Goal: Information Seeking & Learning: Find specific fact

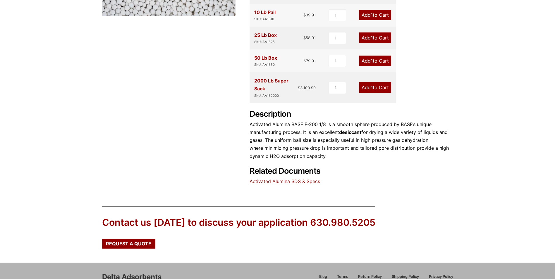
scroll to position [212, 0]
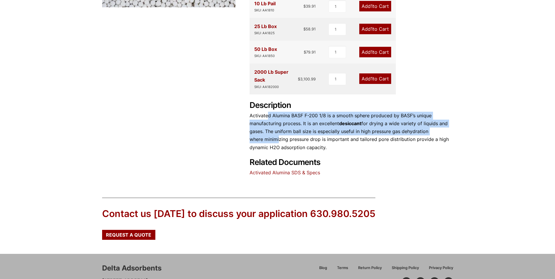
drag, startPoint x: 267, startPoint y: 117, endPoint x: 278, endPoint y: 137, distance: 22.5
click at [278, 137] on p "Activated Alumina BASF F-200 1/8 is a smooth sphere produced by BASF’s unique m…" at bounding box center [352, 132] width 204 height 40
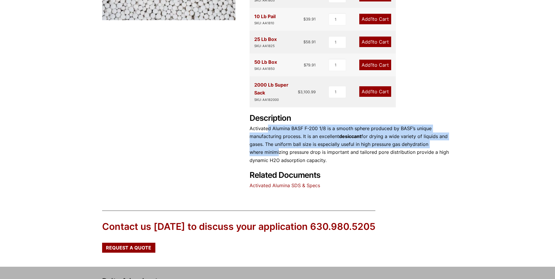
scroll to position [201, 0]
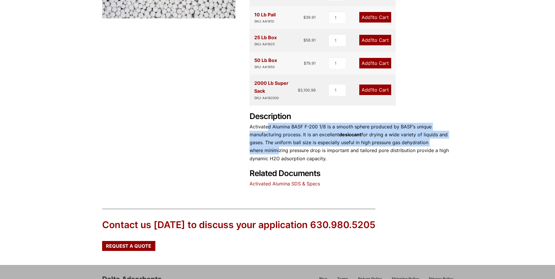
click at [265, 183] on link "Activated Alumina SDS & Specs" at bounding box center [285, 184] width 71 height 6
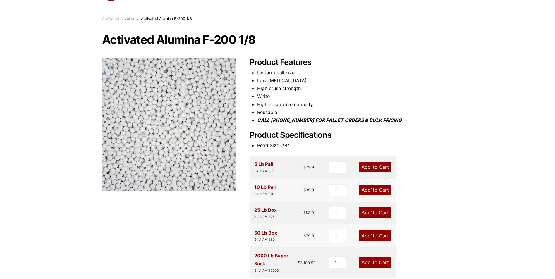
scroll to position [28, 0]
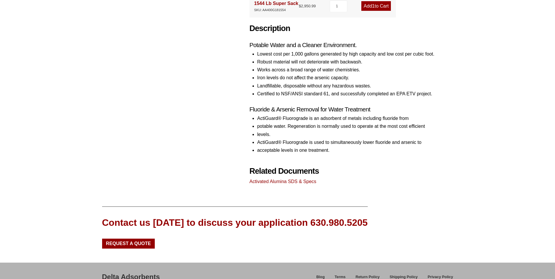
scroll to position [257, 0]
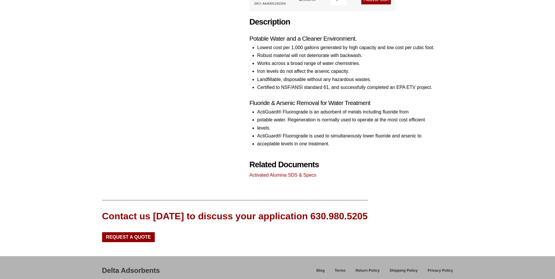
click at [299, 176] on link "Activated Alumina SDS & Specs" at bounding box center [283, 175] width 67 height 5
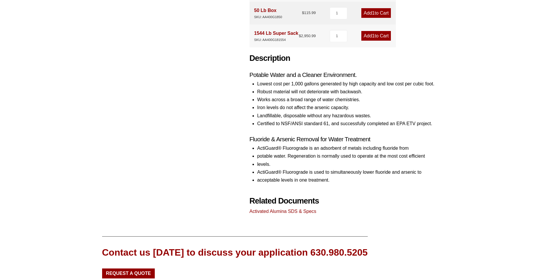
scroll to position [234, 0]
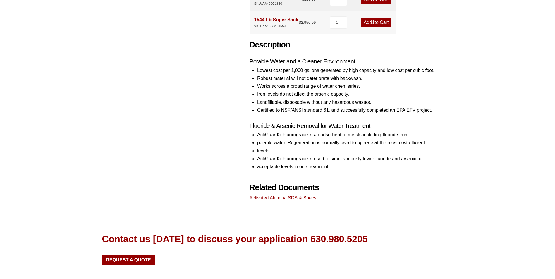
click at [299, 200] on link "Activated Alumina SDS & Specs" at bounding box center [283, 197] width 67 height 5
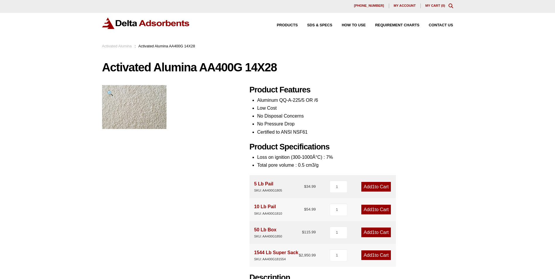
scroll to position [0, 0]
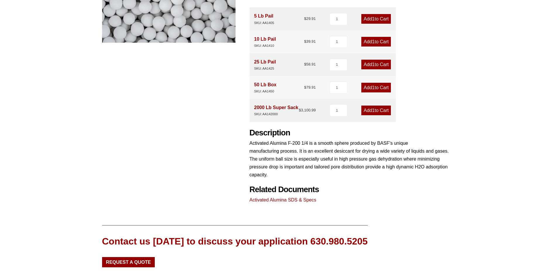
scroll to position [173, 0]
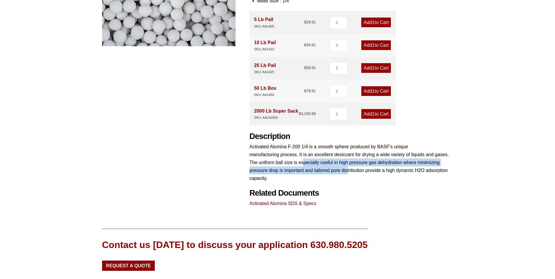
drag, startPoint x: 302, startPoint y: 164, endPoint x: 348, endPoint y: 169, distance: 45.4
click at [348, 169] on p "Activated Alumina F-200 1/4 is a smooth sphere produced by BASF’s unique manufa…" at bounding box center [352, 163] width 204 height 40
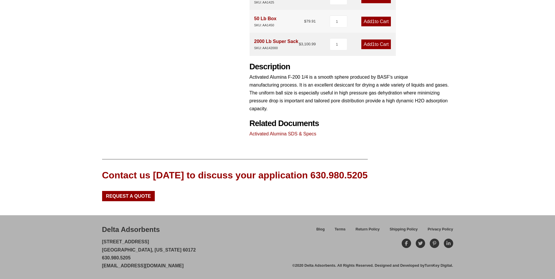
scroll to position [0, 0]
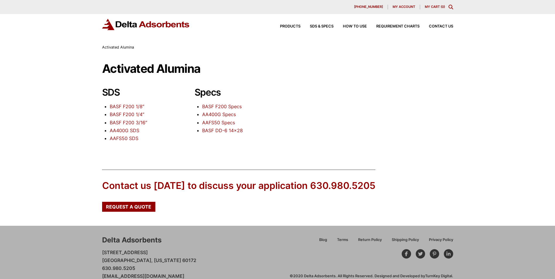
click at [134, 107] on link "BASF F200 1/8″" at bounding box center [127, 107] width 35 height 6
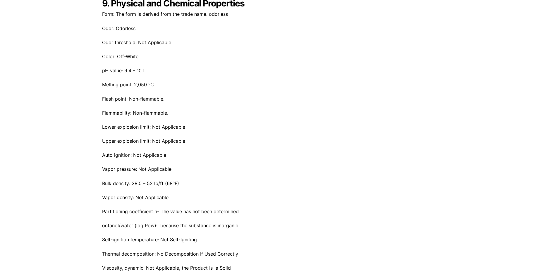
scroll to position [1532, 0]
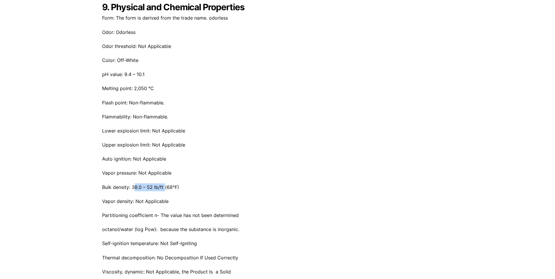
drag, startPoint x: 133, startPoint y: 185, endPoint x: 164, endPoint y: 185, distance: 30.4
click at [164, 185] on p "Bulk density: 38.0 – 52 lb/ft (68°F)" at bounding box center [277, 187] width 351 height 8
drag, startPoint x: 164, startPoint y: 185, endPoint x: 188, endPoint y: 193, distance: 25.7
click at [188, 193] on div "Form: The form is derived from the trade name. odorless Odor: Odorless Odor thr…" at bounding box center [277, 123] width 351 height 219
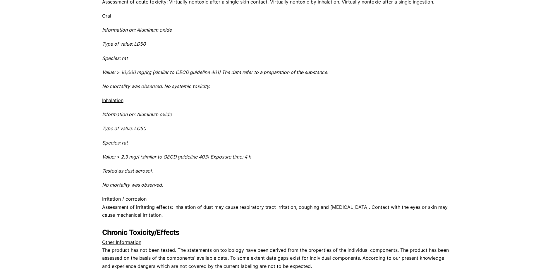
scroll to position [1990, 0]
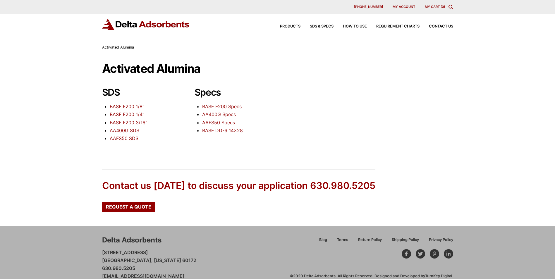
click at [223, 106] on link "BASF F200 Specs" at bounding box center [221, 107] width 39 height 6
click at [220, 115] on link "AA400G Specs" at bounding box center [219, 114] width 34 height 6
click at [214, 123] on link "AAFS50 Specs" at bounding box center [218, 123] width 33 height 6
click at [210, 133] on link "BASF DD-6 14×28" at bounding box center [222, 131] width 41 height 6
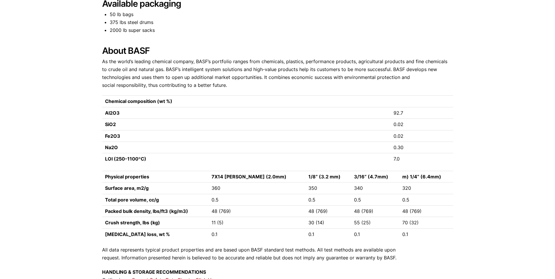
scroll to position [457, 0]
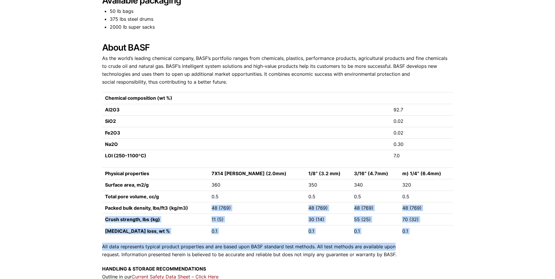
drag, startPoint x: 216, startPoint y: 200, endPoint x: 425, endPoint y: 235, distance: 211.2
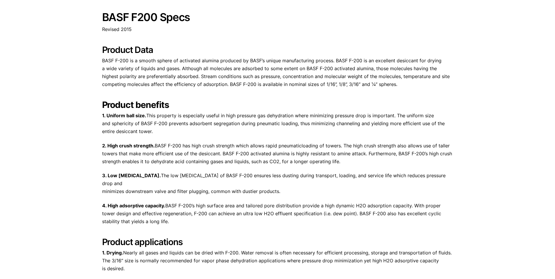
scroll to position [56, 0]
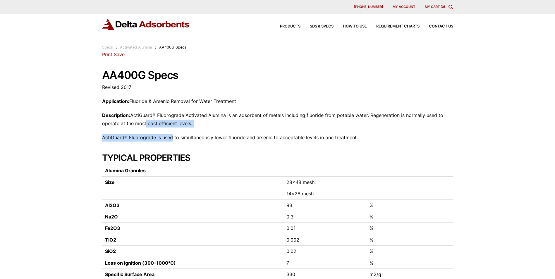
drag, startPoint x: 143, startPoint y: 124, endPoint x: 172, endPoint y: 128, distance: 29.3
click at [172, 128] on div "28 Congress Circle W. Roselle, IL 60172 Phone: 630.980.5205 Print Save AA400G S…" at bounding box center [277, 190] width 351 height 279
drag, startPoint x: 172, startPoint y: 128, endPoint x: 181, endPoint y: 139, distance: 13.3
click at [181, 139] on p "ActiGuard® Fluorograde is used to simultaneously lower fluoride and arsenic to …" at bounding box center [277, 138] width 351 height 8
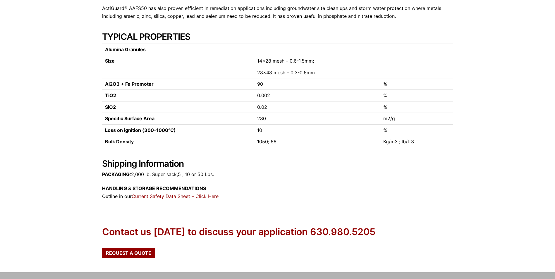
scroll to position [149, 0]
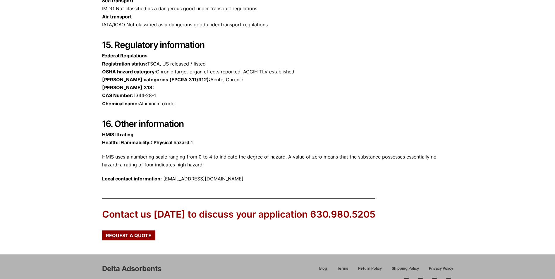
scroll to position [911, 0]
